Goal: Browse casually: Explore the website without a specific task or goal

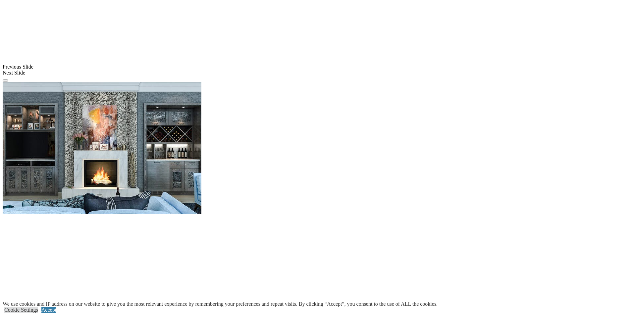
scroll to position [563, 0]
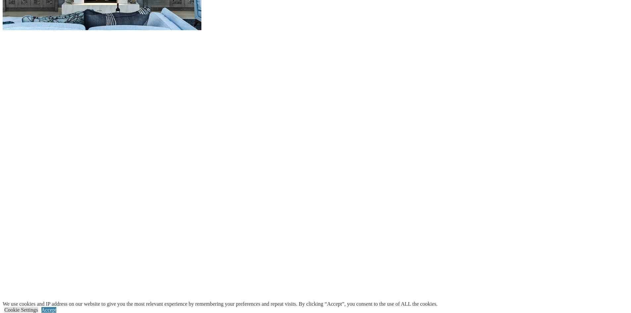
scroll to position [662, 0]
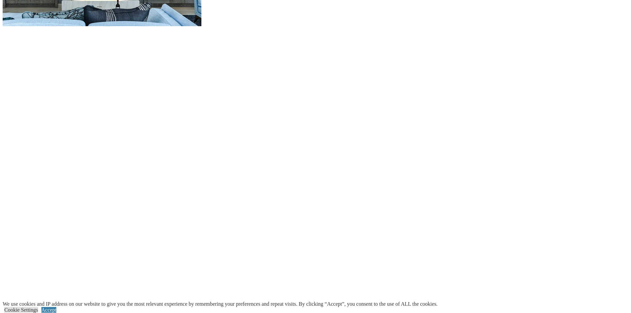
scroll to position [762, 0]
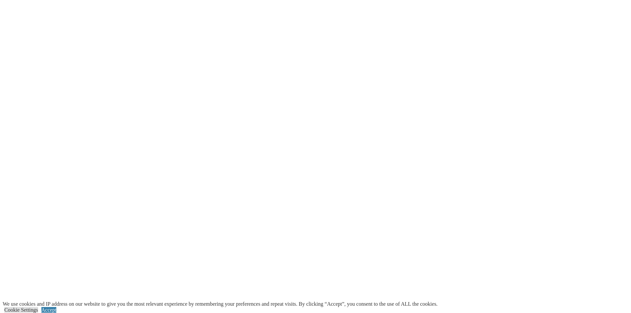
scroll to position [828, 0]
